Goal: Information Seeking & Learning: Learn about a topic

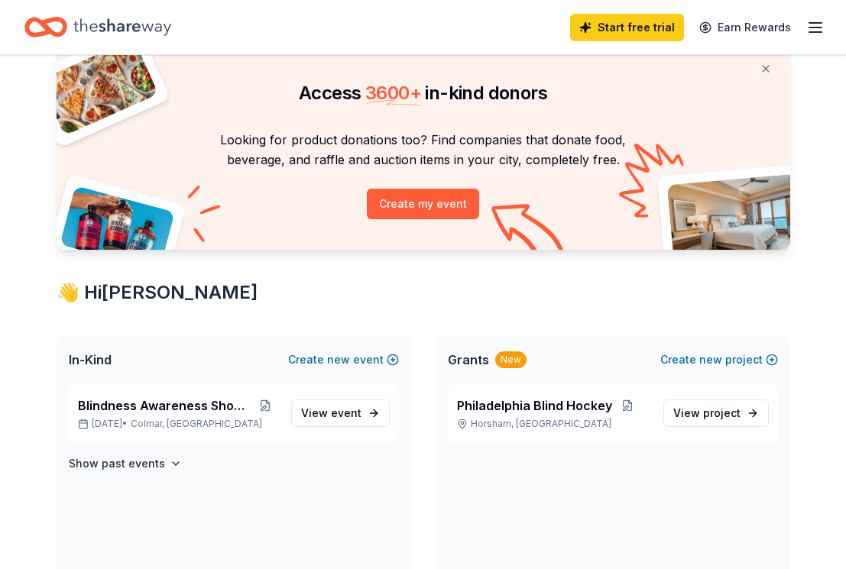
scroll to position [229, 0]
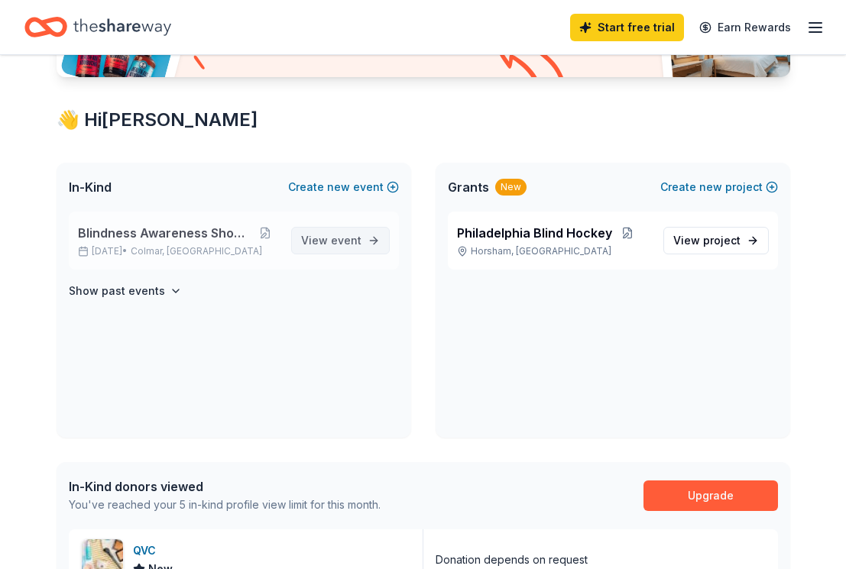
click at [319, 234] on span "View event" at bounding box center [331, 241] width 60 height 18
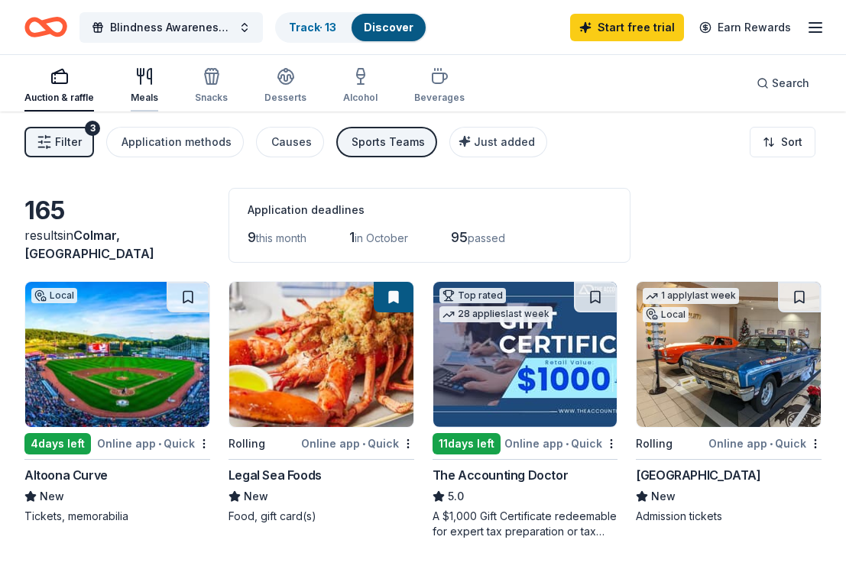
click at [142, 99] on div "Meals" at bounding box center [145, 98] width 28 height 12
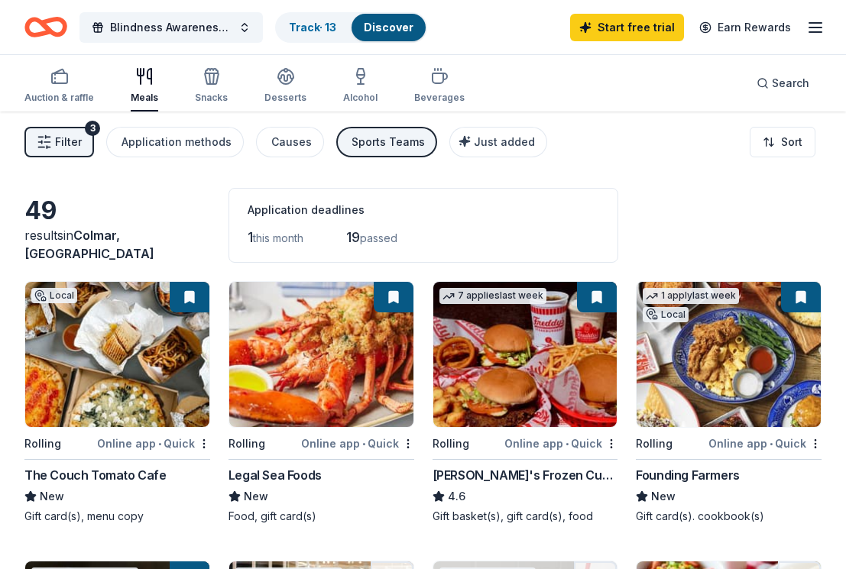
click at [28, 23] on icon "Home" at bounding box center [39, 26] width 24 height 15
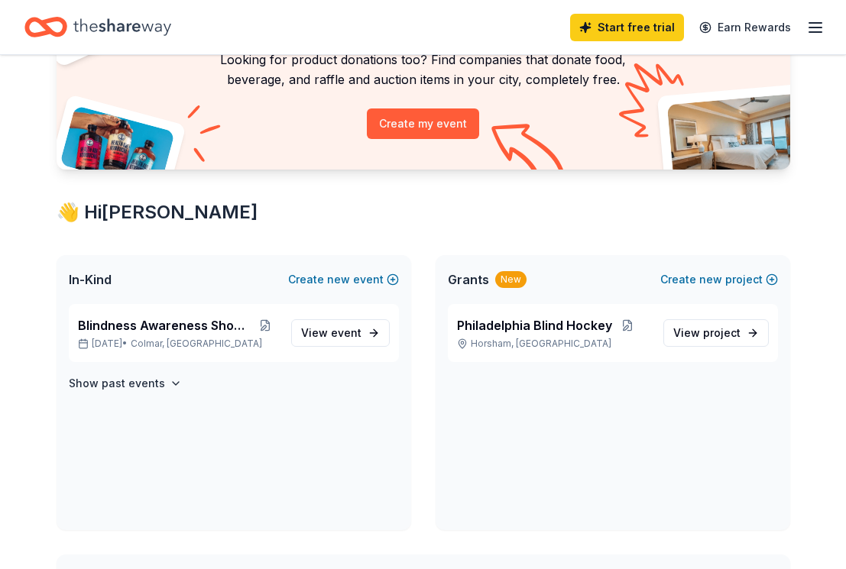
scroll to position [153, 0]
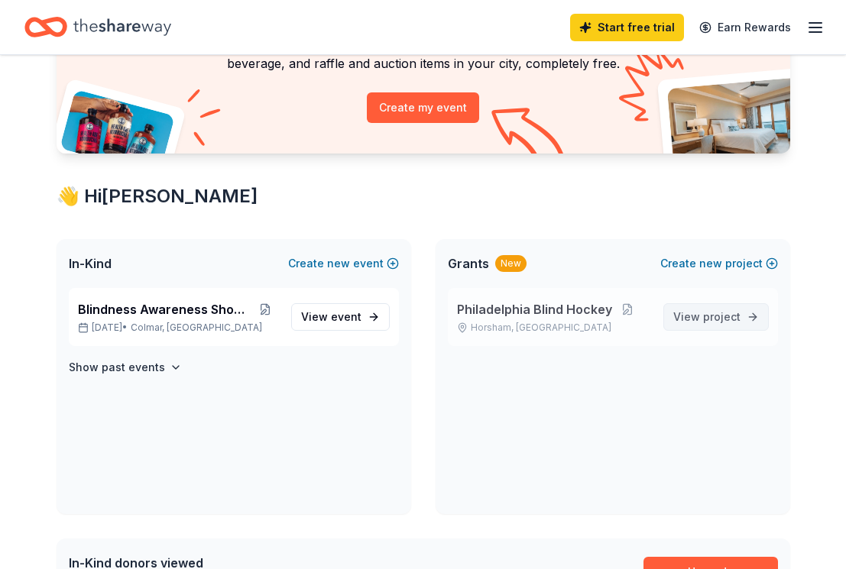
click at [730, 319] on span "project" at bounding box center [721, 316] width 37 height 13
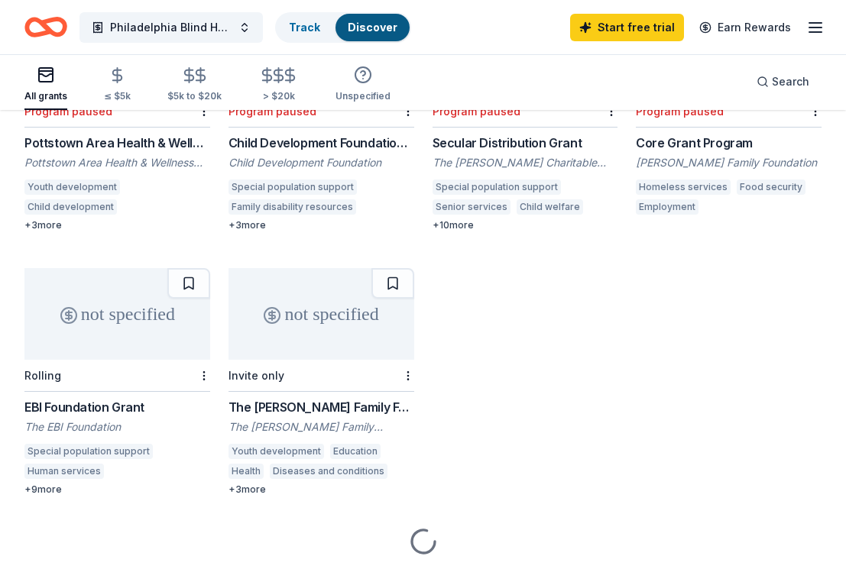
scroll to position [535, 0]
